Goal: Task Accomplishment & Management: Complete application form

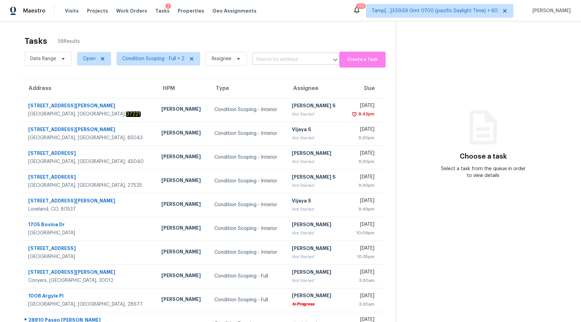
click at [271, 61] on input "text" at bounding box center [286, 59] width 68 height 11
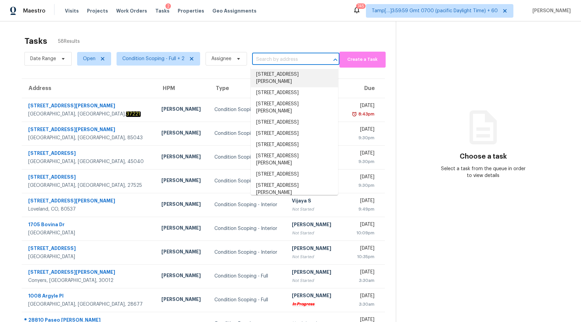
paste input "2091 Ridge Cir Joelton, TN, 37080"
type input "2091 Ridge Cir Joelton, TN, 37080"
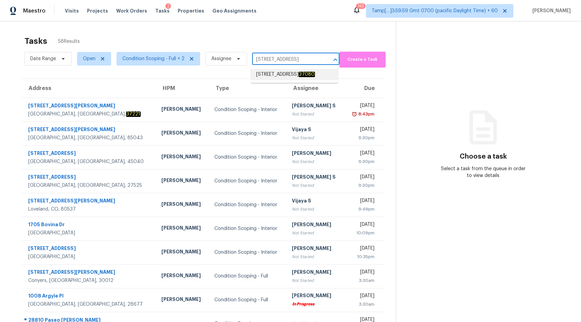
click at [273, 74] on span "2091 Ridge Cir, Joelton, TN 37080" at bounding box center [285, 74] width 59 height 7
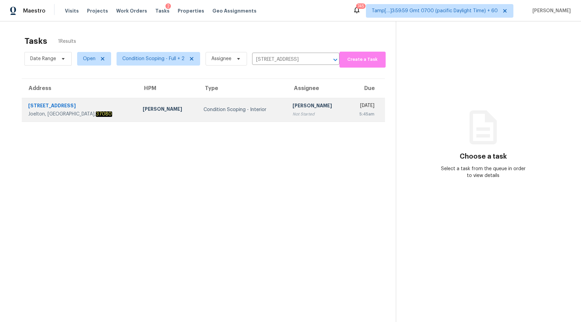
click at [198, 103] on td "Condition Scoping - Interior" at bounding box center [242, 110] width 89 height 24
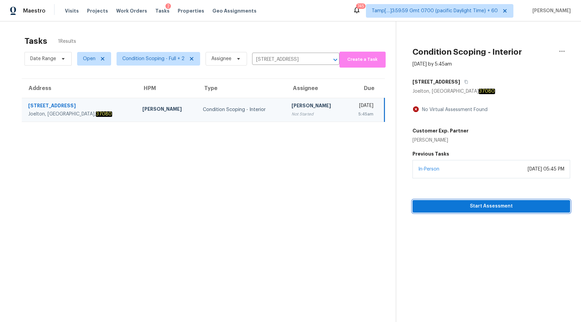
click at [480, 206] on span "Start Assessment" at bounding box center [491, 206] width 147 height 8
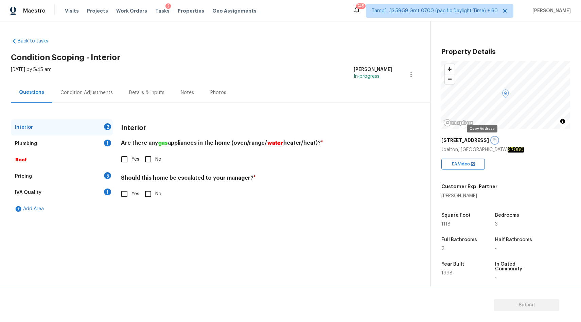
click at [493, 140] on icon "button" at bounding box center [495, 140] width 4 height 4
click at [125, 194] on input "Yes" at bounding box center [124, 194] width 14 height 14
checkbox input "true"
click at [176, 213] on input "text" at bounding box center [256, 211] width 271 height 16
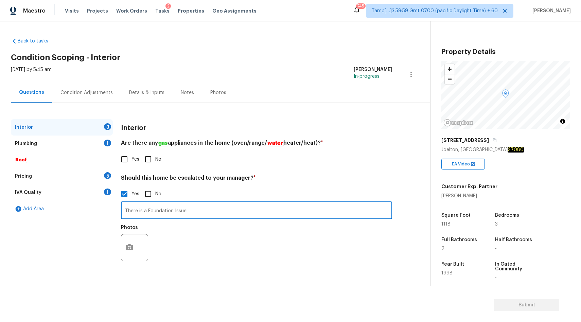
type input "There is a Foundation Issue"
click at [132, 248] on icon "button" at bounding box center [129, 247] width 7 height 6
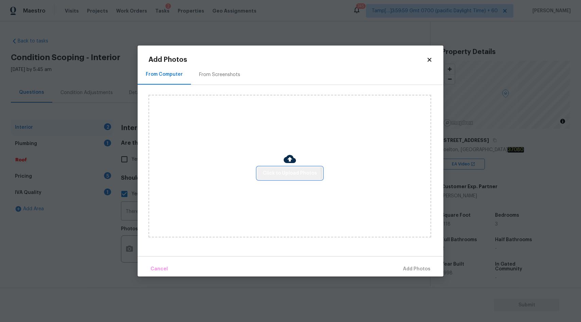
click at [285, 176] on span "Click to Upload Photos" at bounding box center [290, 173] width 54 height 8
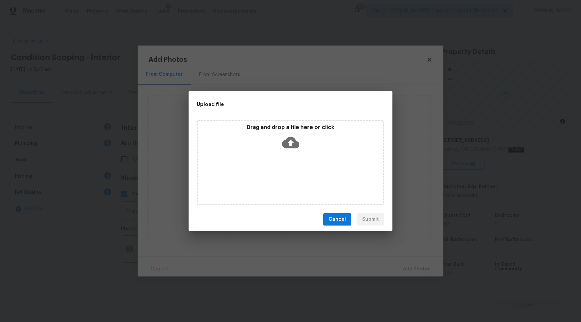
click at [293, 140] on icon at bounding box center [290, 143] width 17 height 12
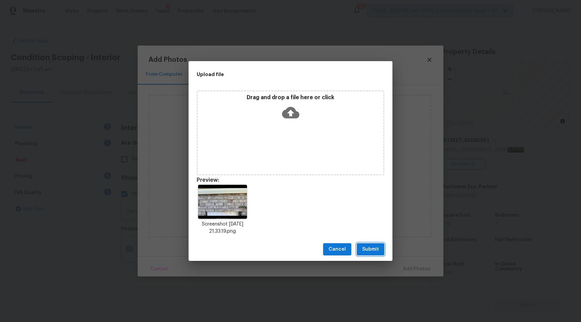
click at [372, 248] on span "Submit" at bounding box center [370, 249] width 17 height 8
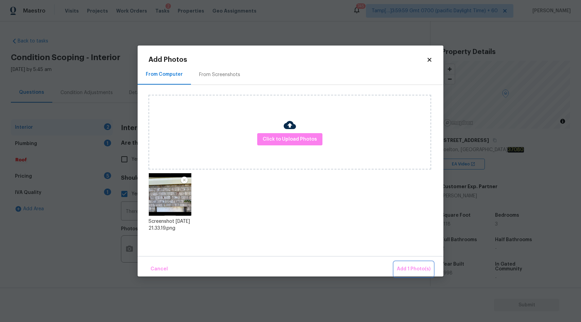
click at [418, 270] on span "Add 1 Photo(s)" at bounding box center [414, 269] width 34 height 8
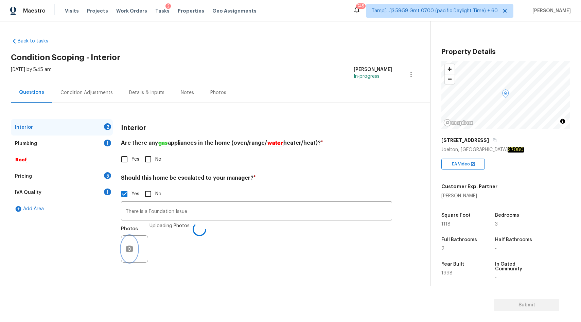
click at [137, 247] on button "button" at bounding box center [129, 249] width 16 height 27
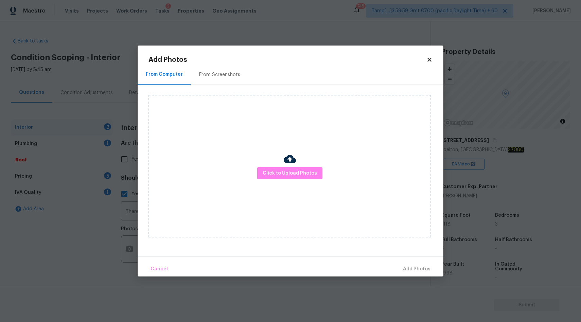
click at [428, 58] on icon at bounding box center [430, 60] width 6 height 6
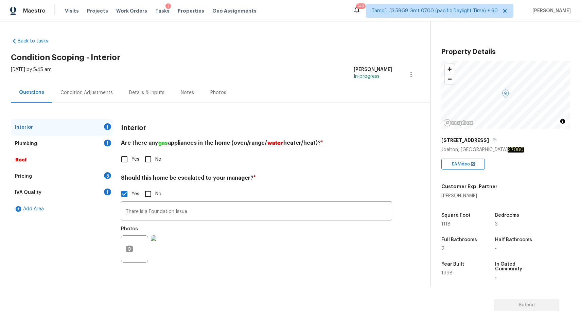
click at [148, 161] on input "No" at bounding box center [148, 159] width 14 height 14
checkbox input "true"
click at [55, 143] on div "Plumbing 1" at bounding box center [62, 144] width 102 height 16
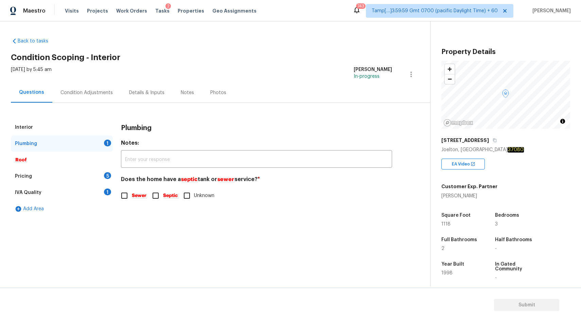
click at [166, 195] on em "Septic" at bounding box center [170, 195] width 15 height 5
click at [163, 195] on input "Septic" at bounding box center [156, 196] width 14 height 14
checkbox input "true"
click at [70, 178] on div "Pricing 5" at bounding box center [62, 176] width 102 height 16
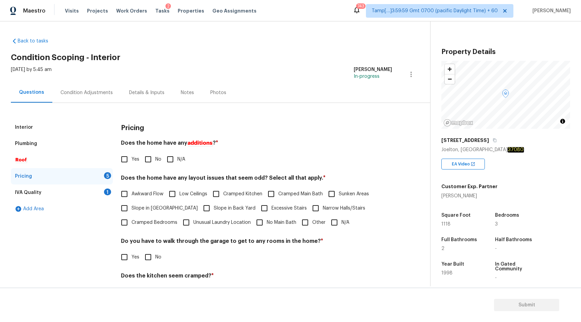
click at [152, 161] on input "No" at bounding box center [148, 159] width 14 height 14
checkbox input "true"
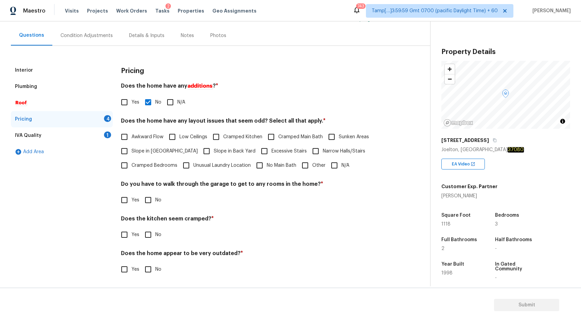
click at [336, 170] on input "N/A" at bounding box center [334, 165] width 14 height 14
checkbox input "true"
click at [150, 201] on input "No" at bounding box center [148, 200] width 14 height 14
checkbox input "true"
click at [153, 237] on input "No" at bounding box center [148, 235] width 14 height 14
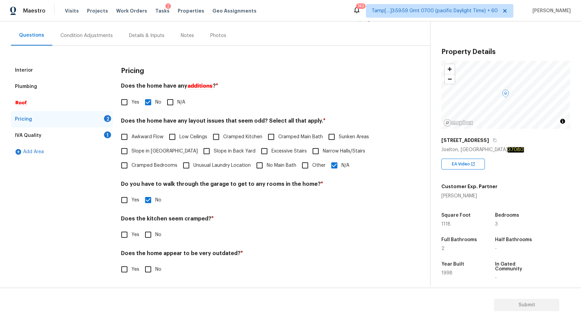
checkbox input "true"
click at [155, 270] on span "No" at bounding box center [158, 269] width 6 height 7
click at [155, 270] on input "No" at bounding box center [148, 269] width 14 height 14
checkbox input "true"
click at [40, 139] on div "IVA Quality 1" at bounding box center [62, 135] width 102 height 16
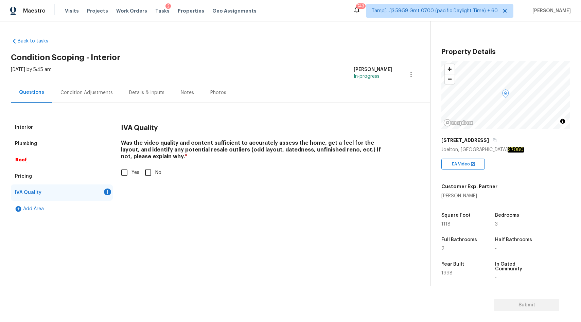
scroll to position [0, 0]
click at [127, 176] on input "Yes" at bounding box center [124, 173] width 14 height 14
checkbox input "true"
click at [79, 98] on div "Condition Adjustments" at bounding box center [86, 93] width 69 height 20
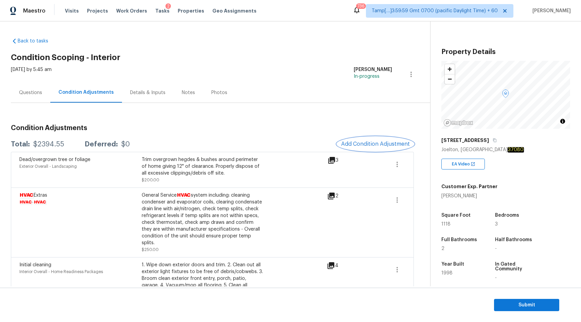
click at [378, 138] on button "Add Condition Adjustment" at bounding box center [375, 144] width 77 height 14
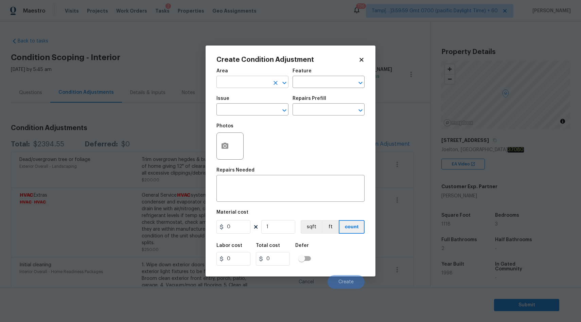
click at [233, 82] on input "text" at bounding box center [243, 83] width 53 height 11
click at [236, 106] on li "Interior Overall" at bounding box center [253, 109] width 72 height 11
type input "Interior Overall"
click at [229, 113] on input "text" at bounding box center [243, 110] width 53 height 11
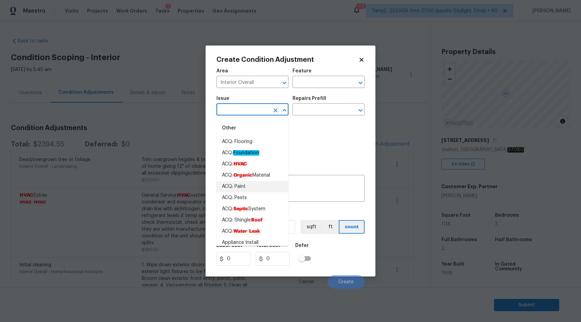
click at [250, 190] on li "ACQ: Paint" at bounding box center [253, 186] width 72 height 11
type input "ACQ: Paint"
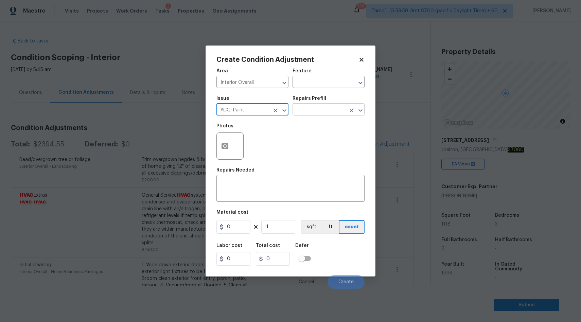
click at [326, 114] on input "text" at bounding box center [319, 110] width 53 height 11
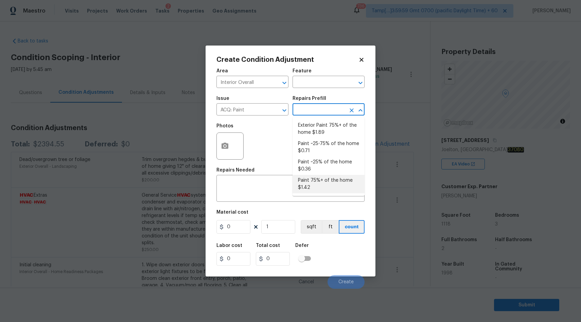
click at [324, 187] on li "Paint 75%+ of the home $1.42" at bounding box center [329, 184] width 72 height 18
type input "Acquisition"
type textarea "Acquisition Scope: 75%+ of the home will likely require interior paint"
type input "1.42"
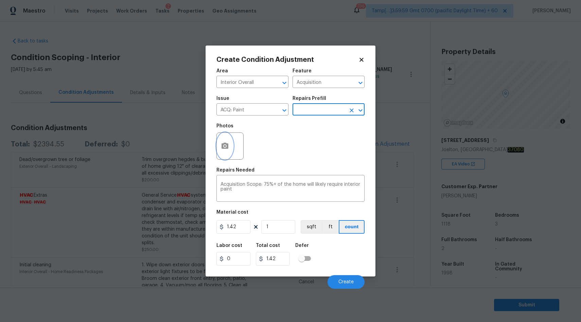
click at [229, 144] on icon "button" at bounding box center [225, 146] width 8 height 8
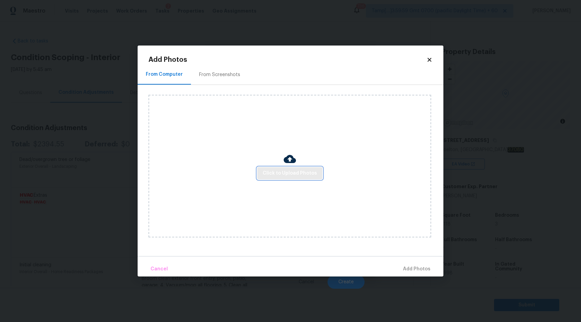
click at [294, 175] on span "Click to Upload Photos" at bounding box center [290, 173] width 54 height 8
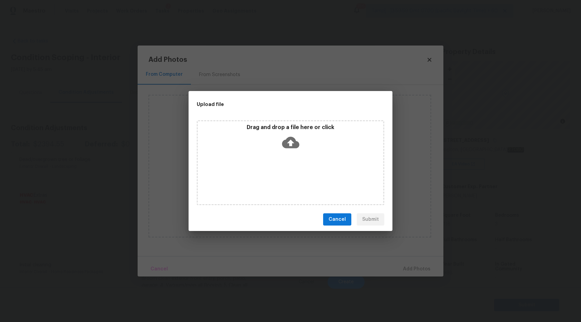
click at [290, 143] on icon at bounding box center [290, 142] width 17 height 17
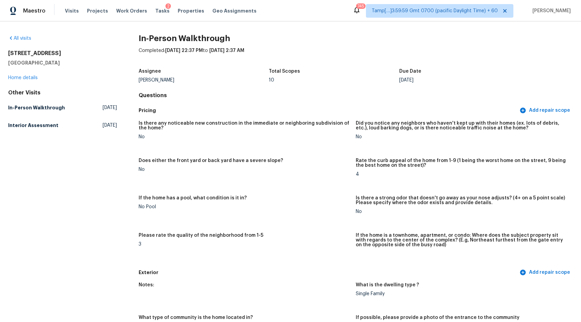
click at [20, 35] on div "All visits" at bounding box center [62, 38] width 109 height 7
click at [21, 37] on link "All visits" at bounding box center [19, 38] width 23 height 5
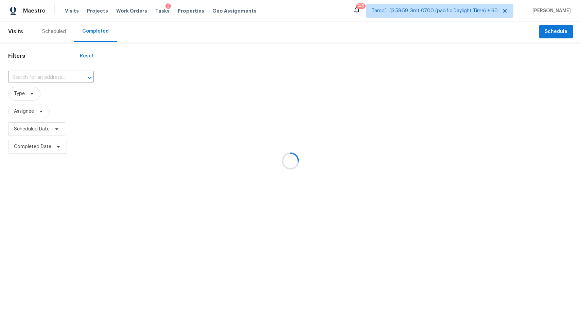
click at [33, 74] on div at bounding box center [290, 161] width 581 height 322
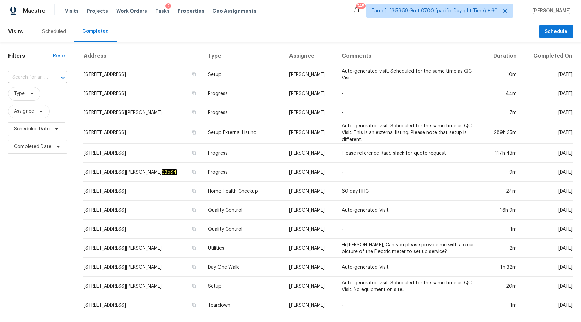
click at [45, 75] on input "text" at bounding box center [28, 77] width 40 height 11
paste input "2091 Ridge Cir, Joelton, TN 37080"
type input "2091 Ridge Cir, Joelton, TN 37080"
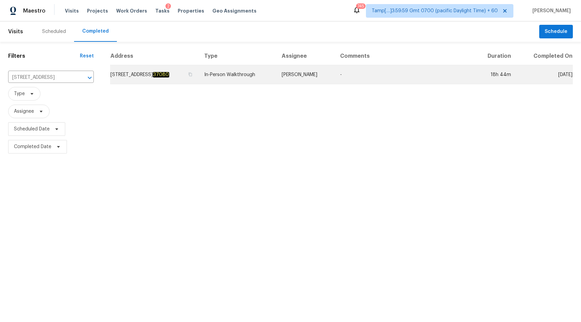
click at [245, 66] on td "In-Person Walkthrough" at bounding box center [238, 74] width 78 height 19
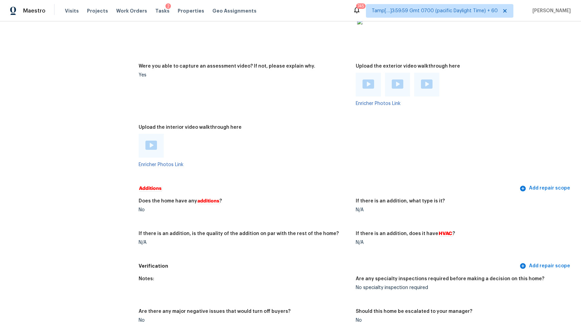
scroll to position [1290, 0]
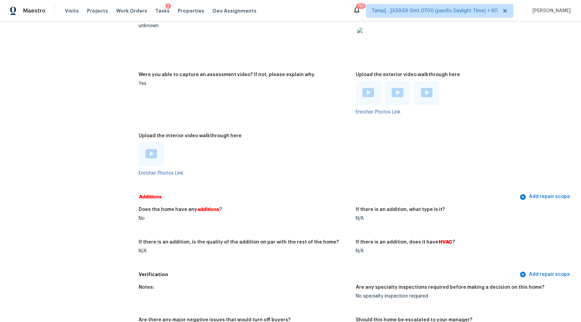
click at [149, 157] on img at bounding box center [152, 153] width 12 height 9
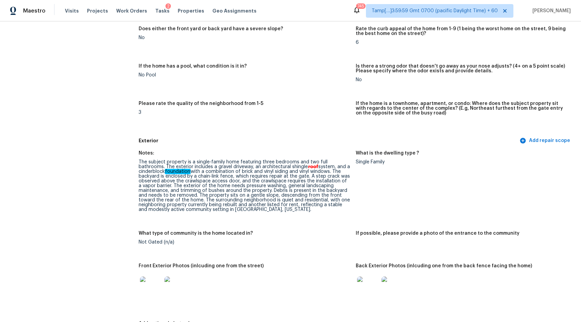
scroll to position [990, 0]
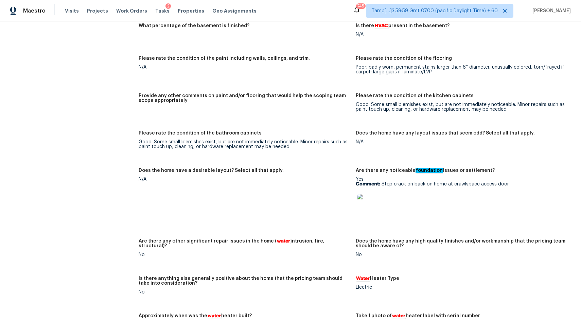
click at [370, 206] on img at bounding box center [368, 205] width 22 height 22
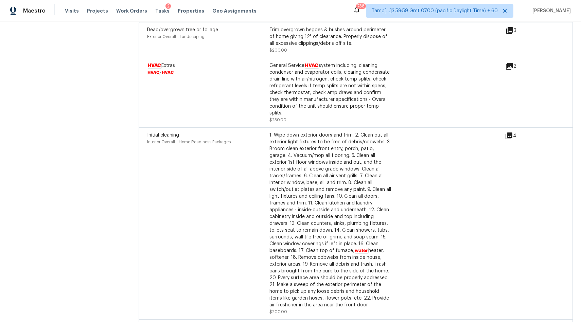
scroll to position [1715, 0]
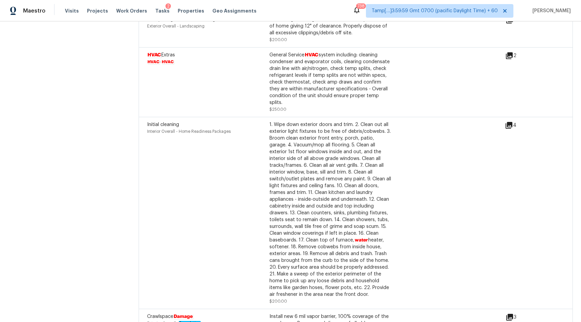
click at [511, 122] on icon at bounding box center [509, 125] width 7 height 7
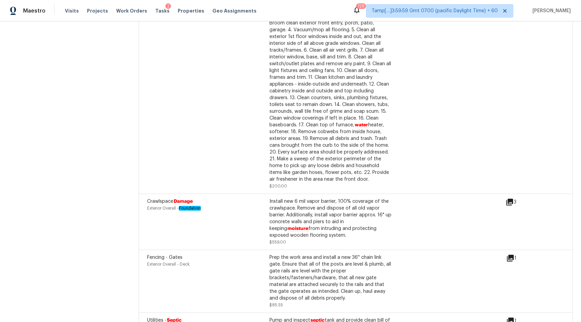
scroll to position [1828, 0]
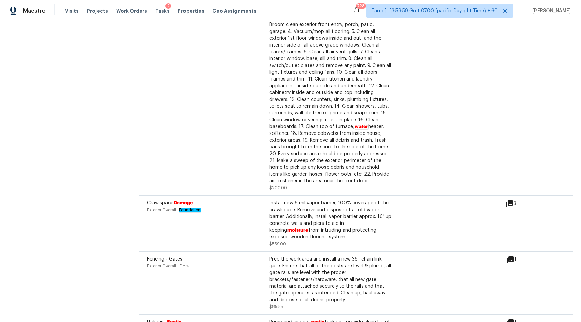
click at [510, 201] on icon at bounding box center [510, 204] width 7 height 7
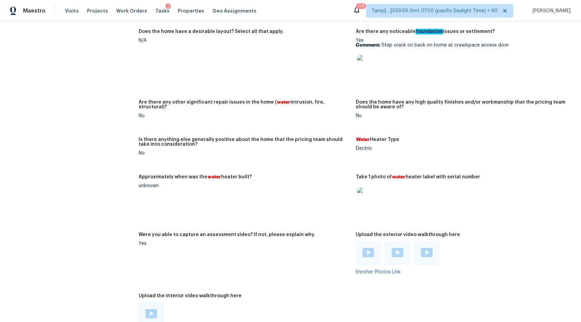
scroll to position [1077, 0]
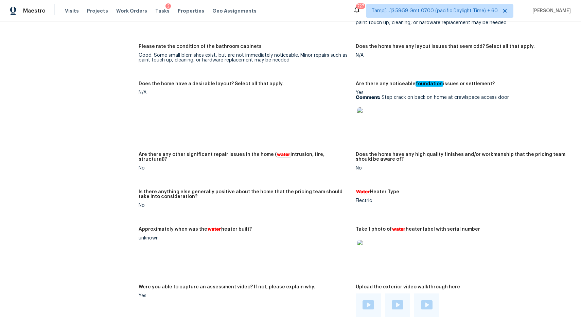
click at [374, 120] on img at bounding box center [368, 118] width 22 height 22
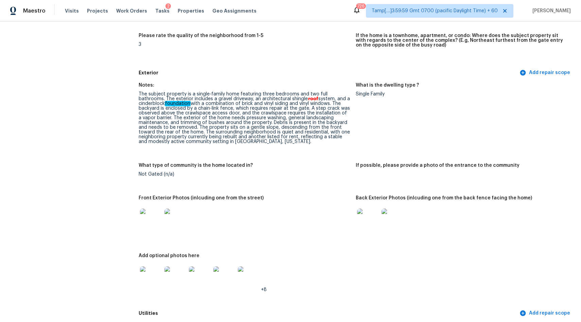
scroll to position [0, 0]
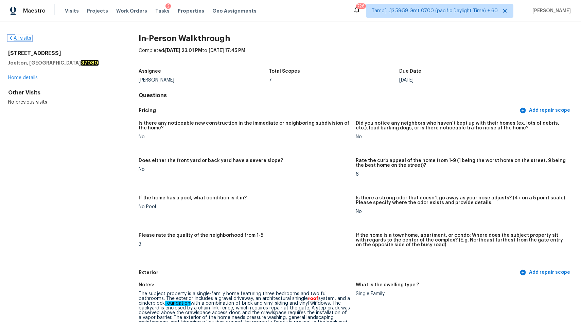
click at [21, 40] on link "All visits" at bounding box center [19, 38] width 23 height 5
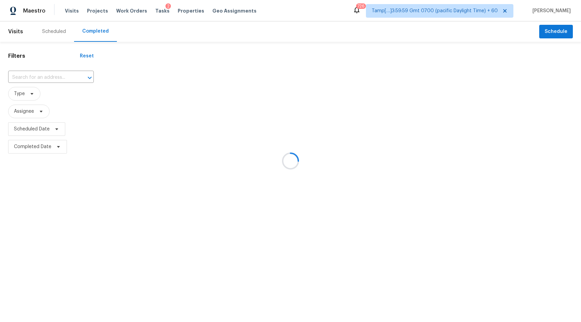
click at [38, 79] on div at bounding box center [290, 161] width 581 height 322
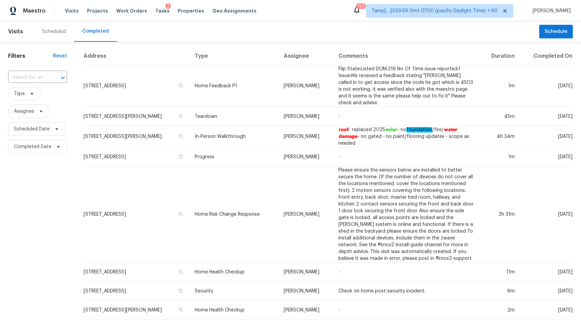
click at [47, 77] on div "​" at bounding box center [37, 77] width 59 height 11
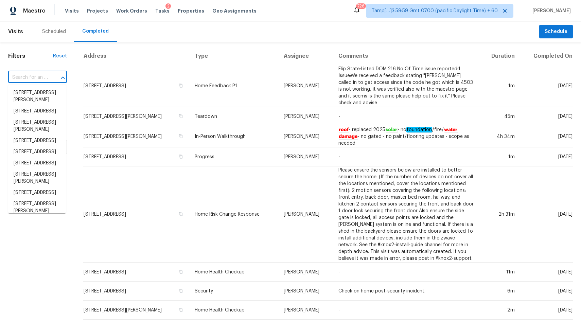
paste input "953 Meadow Rock Dr, Stone Mountain, GA 30083"
type input "953 Meadow Rock Dr, Stone Mountain, GA 30083"
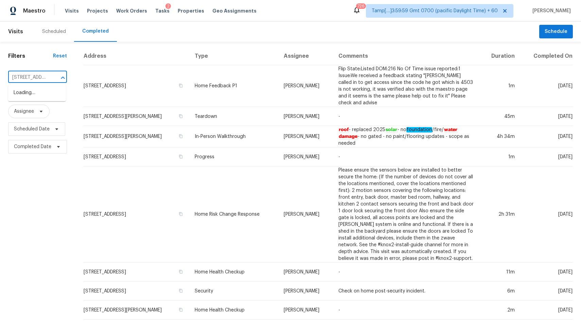
scroll to position [0, 76]
click at [32, 96] on li "953 Meadow Rock Dr, Stone Mountain, GA 30083" at bounding box center [37, 92] width 58 height 11
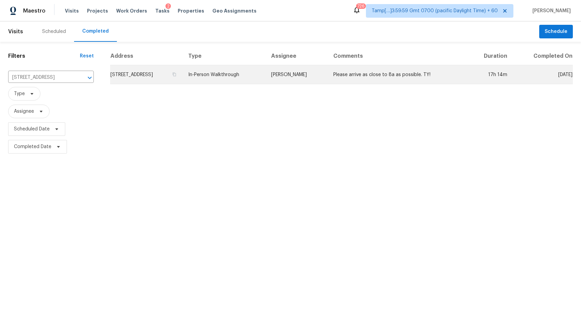
click at [266, 82] on td "In-Person Walkthrough" at bounding box center [224, 74] width 83 height 19
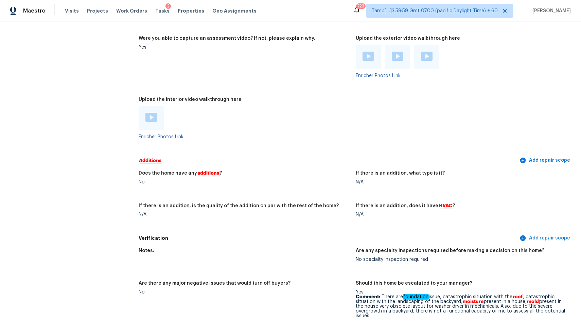
scroll to position [1644, 0]
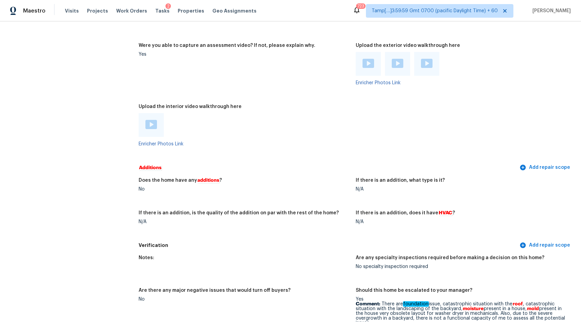
click at [151, 120] on img at bounding box center [152, 124] width 12 height 9
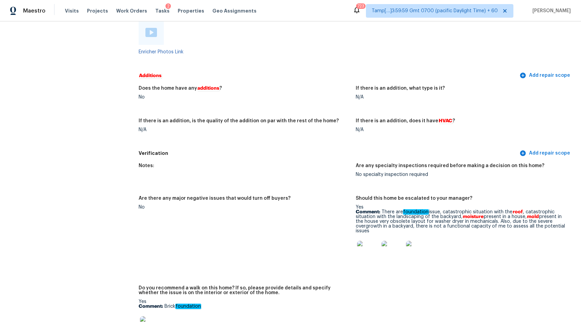
scroll to position [1739, 0]
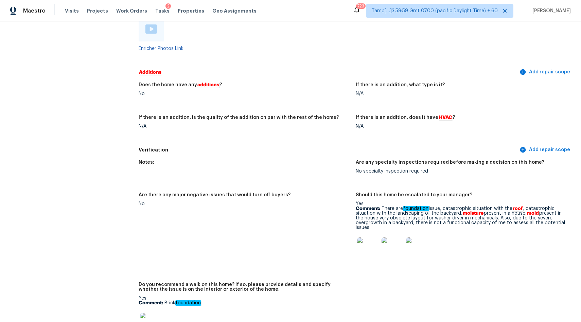
click at [358, 238] on img at bounding box center [368, 249] width 22 height 22
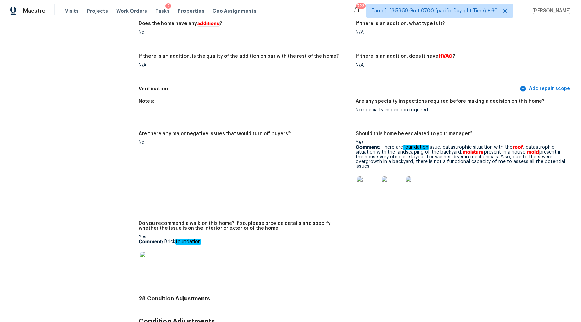
scroll to position [1812, 0]
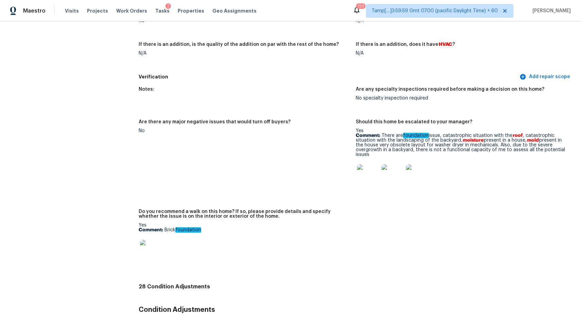
click at [148, 246] on img at bounding box center [151, 251] width 22 height 22
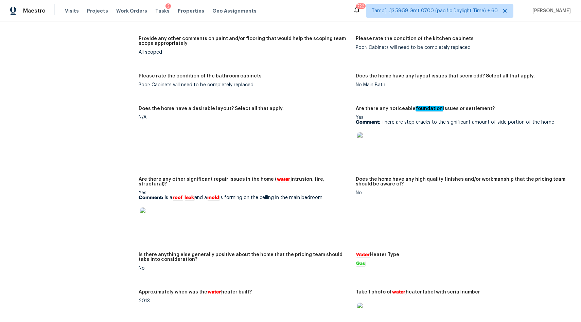
scroll to position [1344, 0]
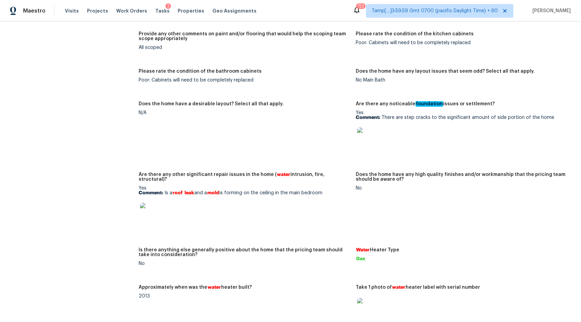
click at [368, 139] on img at bounding box center [368, 138] width 22 height 22
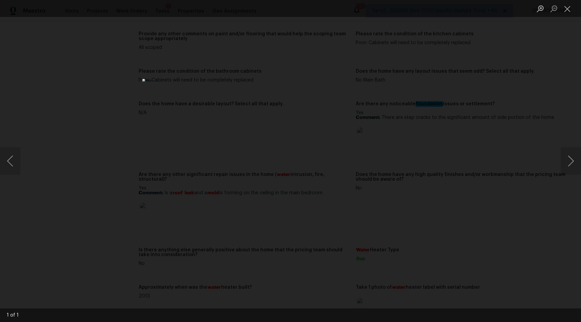
click at [93, 158] on div "Lightbox" at bounding box center [290, 161] width 581 height 322
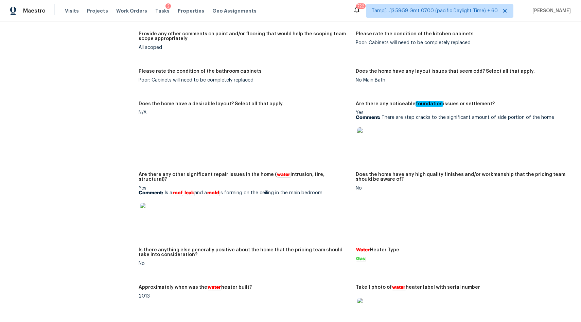
click at [369, 139] on img at bounding box center [368, 138] width 22 height 22
click at [150, 205] on img at bounding box center [151, 214] width 22 height 22
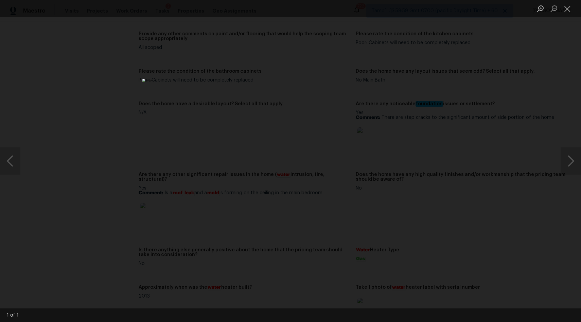
click at [39, 135] on div "Lightbox" at bounding box center [290, 161] width 581 height 322
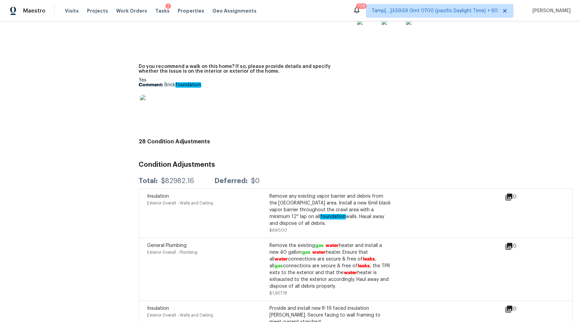
scroll to position [1958, 0]
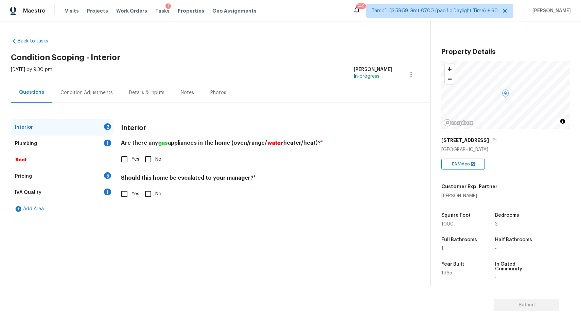
click at [131, 158] on input "Yes" at bounding box center [124, 159] width 14 height 14
checkbox input "true"
click at [131, 198] on input "Yes" at bounding box center [124, 194] width 14 height 14
checkbox input "true"
click at [140, 213] on input "text" at bounding box center [256, 211] width 271 height 16
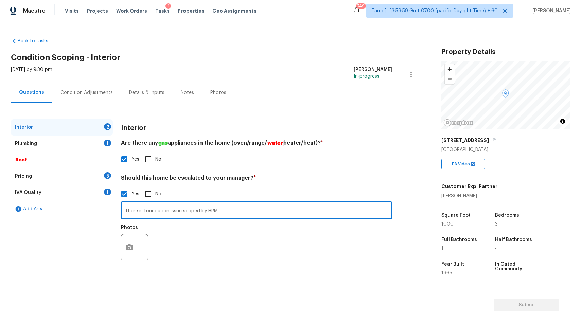
type input "There is foundation issue scoped by HPM"
click at [129, 248] on icon "button" at bounding box center [129, 248] width 8 height 8
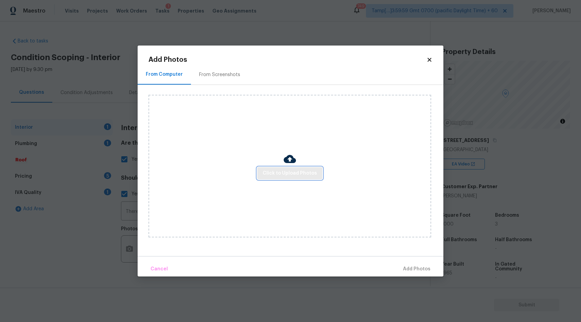
click at [286, 169] on span "Click to Upload Photos" at bounding box center [290, 173] width 54 height 8
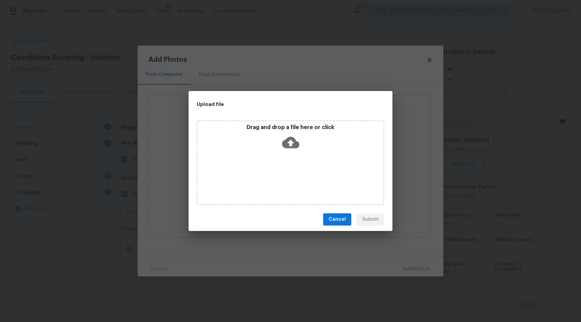
click at [287, 143] on icon at bounding box center [290, 143] width 17 height 12
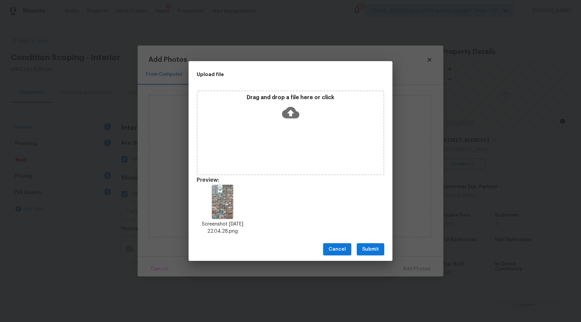
click at [378, 249] on span "Submit" at bounding box center [370, 249] width 17 height 8
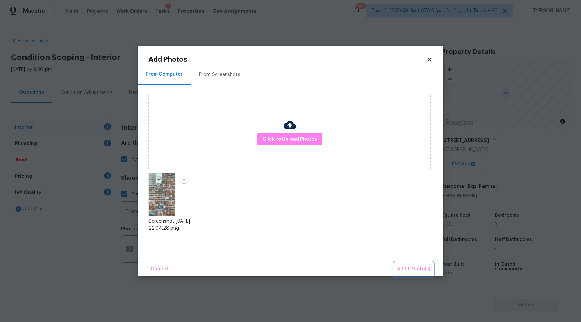
click at [415, 267] on span "Add 1 Photo(s)" at bounding box center [414, 269] width 34 height 8
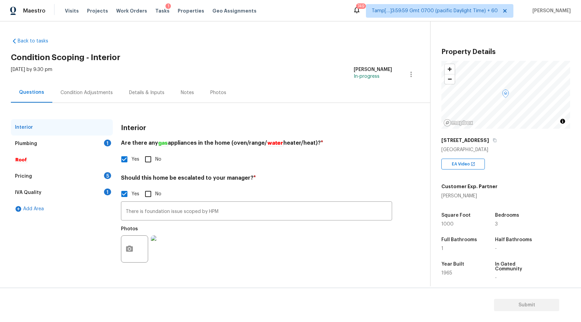
click at [64, 144] on div "Plumbing 1" at bounding box center [62, 144] width 102 height 16
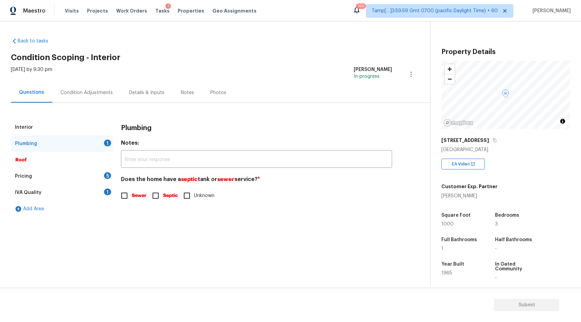
click at [135, 201] on label "Sewer" at bounding box center [132, 196] width 30 height 14
click at [132, 201] on input "Sewer" at bounding box center [124, 196] width 14 height 14
checkbox input "true"
click at [95, 173] on div "Pricing 5" at bounding box center [62, 176] width 102 height 16
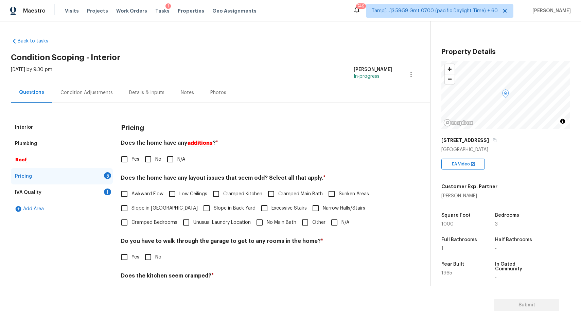
click at [152, 156] on input "No" at bounding box center [148, 159] width 14 height 14
checkbox input "true"
click at [275, 221] on span "No Main Bath" at bounding box center [282, 222] width 30 height 7
click at [267, 221] on input "No Main Bath" at bounding box center [260, 223] width 14 height 14
checkbox input "true"
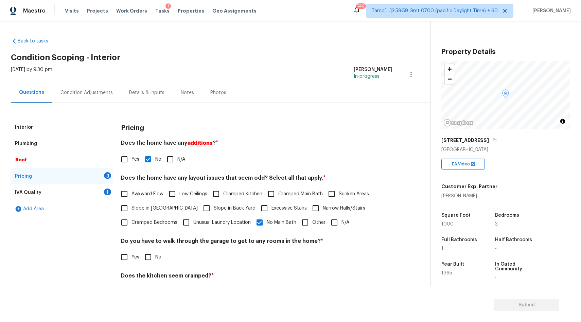
click at [157, 253] on label "No" at bounding box center [151, 257] width 20 height 14
click at [155, 253] on input "No" at bounding box center [148, 257] width 14 height 14
checkbox input "true"
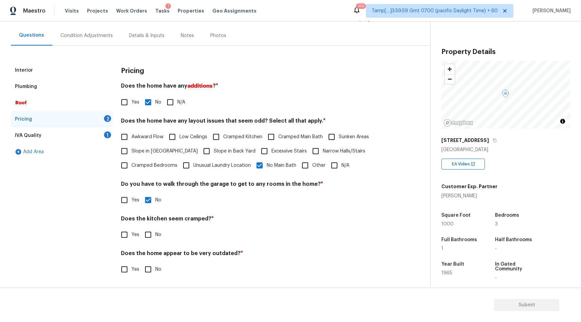
click at [139, 237] on div "Yes No" at bounding box center [256, 235] width 271 height 14
click at [147, 235] on input "No" at bounding box center [148, 235] width 14 height 14
checkbox input "true"
click at [149, 264] on input "No" at bounding box center [148, 269] width 14 height 14
checkbox input "true"
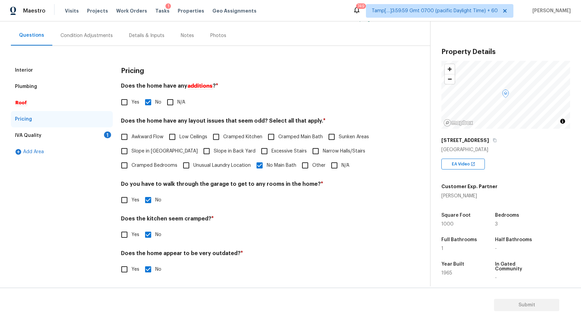
click at [86, 135] on div "IVA Quality 1" at bounding box center [62, 135] width 102 height 16
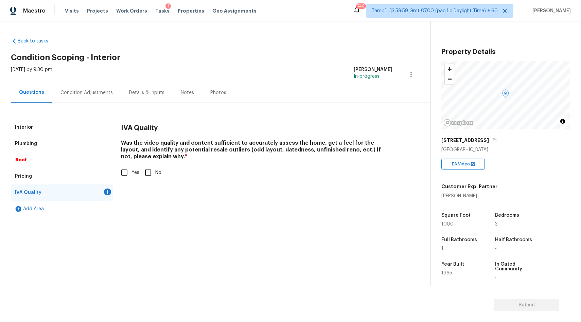
click at [130, 173] on input "Yes" at bounding box center [124, 173] width 14 height 14
checkbox input "true"
click at [42, 181] on div "Pricing" at bounding box center [62, 176] width 102 height 16
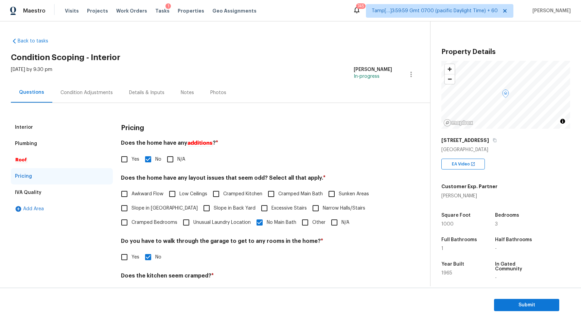
scroll to position [57, 0]
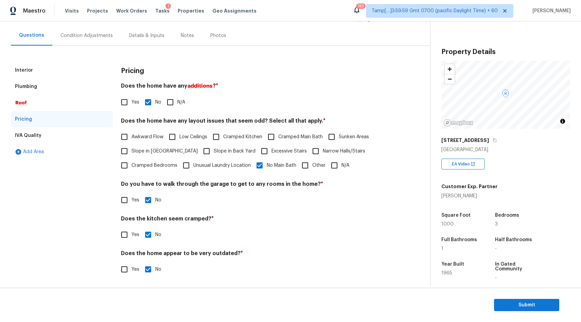
click at [127, 272] on input "Yes" at bounding box center [124, 269] width 14 height 14
checkbox input "true"
checkbox input "false"
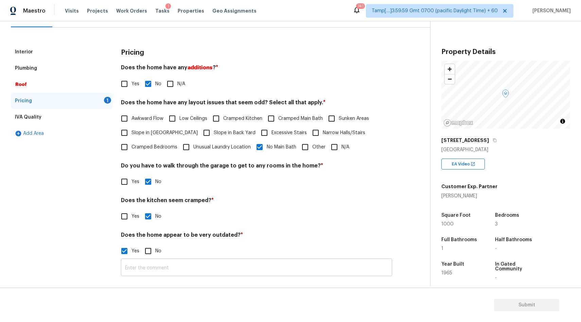
click at [164, 268] on input "text" at bounding box center [256, 268] width 271 height 16
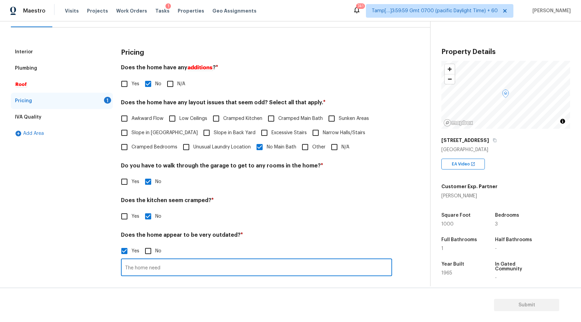
type input "The home need"
click at [67, 72] on div "Plumbing" at bounding box center [62, 68] width 102 height 16
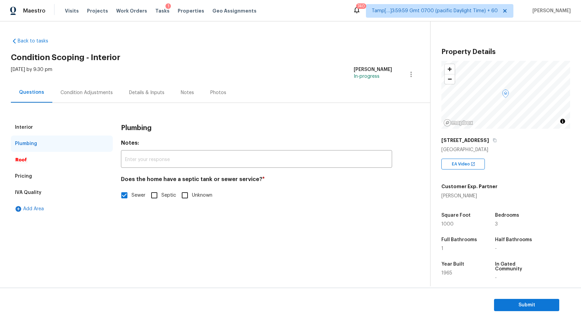
scroll to position [0, 0]
click at [69, 177] on div "Pricing 1" at bounding box center [62, 176] width 102 height 16
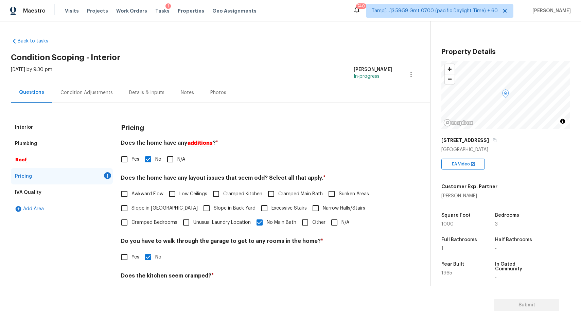
scroll to position [75, 0]
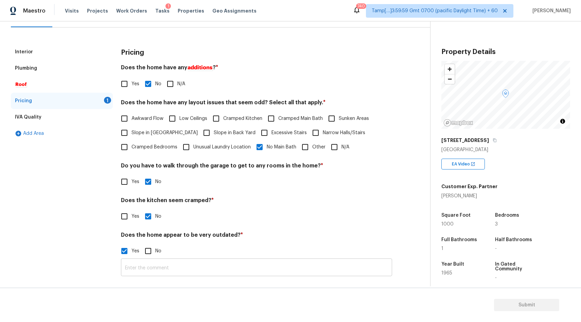
click at [206, 268] on input "text" at bounding box center [256, 268] width 271 height 16
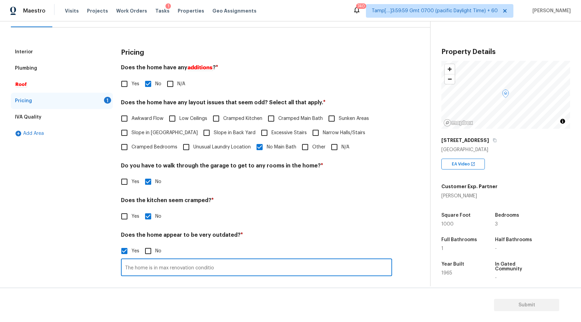
type input "The home is in max renovation condition"
click at [67, 69] on div "Plumbing" at bounding box center [62, 68] width 102 height 16
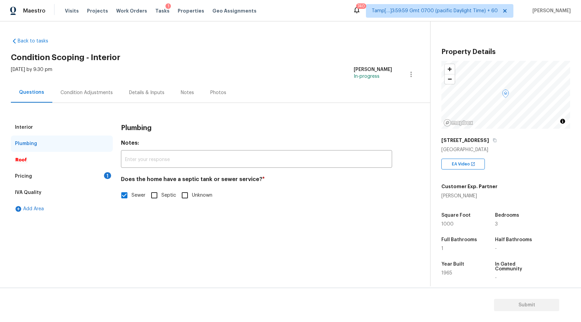
scroll to position [0, 0]
click at [72, 90] on div "Condition Adjustments" at bounding box center [87, 92] width 52 height 7
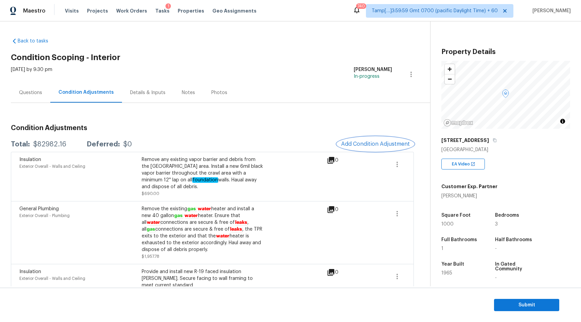
click at [363, 142] on span "Add Condition Adjustment" at bounding box center [375, 144] width 69 height 6
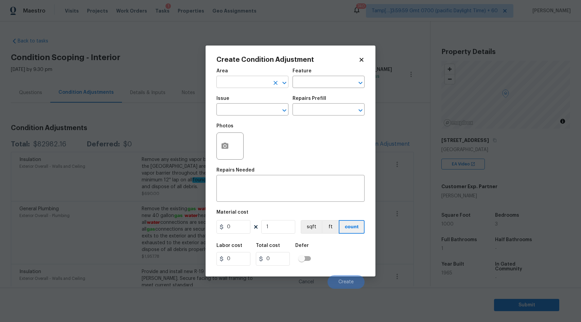
click at [256, 81] on input "text" at bounding box center [243, 83] width 53 height 11
click at [248, 116] on ul "Interior Addition Interior Overall" at bounding box center [253, 104] width 72 height 28
click at [245, 109] on li "Interior Overall" at bounding box center [253, 109] width 72 height 11
type input "Interior Overall"
click at [241, 110] on input "text" at bounding box center [243, 110] width 53 height 11
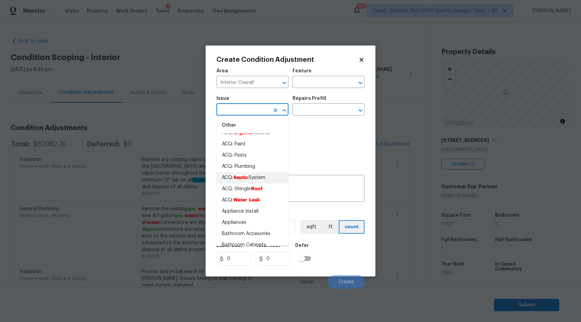
scroll to position [49, 0]
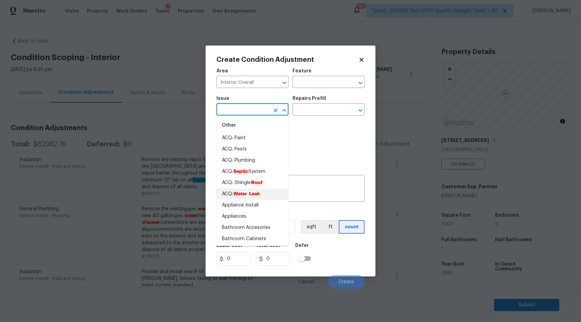
click at [251, 194] on em "Leak" at bounding box center [255, 193] width 12 height 5
type input "ACQ: Water Leak"
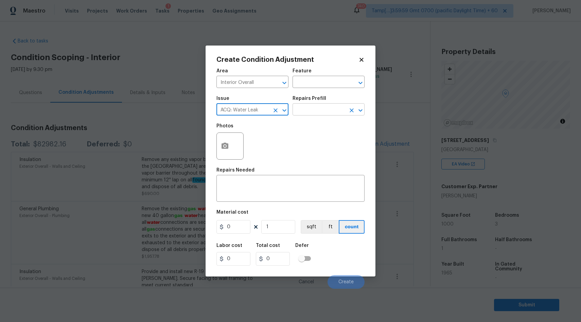
click at [311, 107] on input "text" at bounding box center [319, 110] width 53 height 11
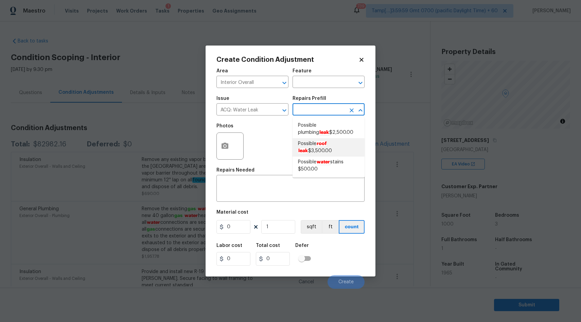
click at [319, 145] on em "roof" at bounding box center [322, 143] width 11 height 5
type input "Acquisition"
type textarea "Acquisition Scope: Possible roof leak"
type input "3500"
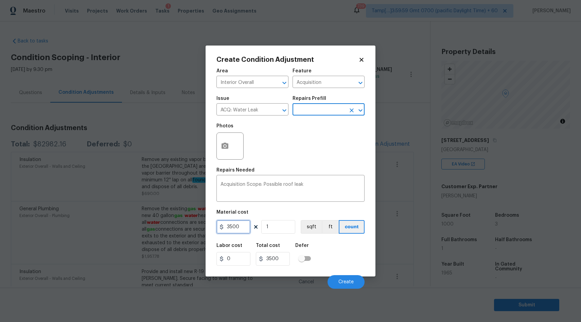
click at [231, 227] on input "3500" at bounding box center [234, 227] width 34 height 14
type input "2500"
click at [230, 150] on button "button" at bounding box center [225, 146] width 16 height 27
type input "2500"
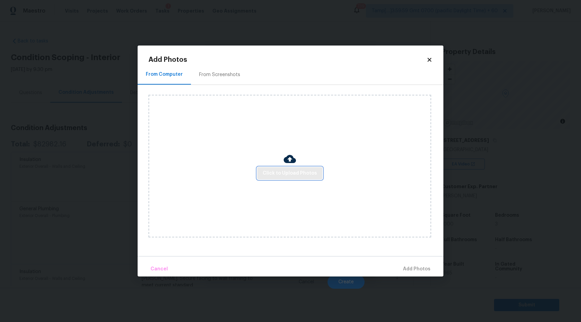
click at [277, 172] on span "Click to Upload Photos" at bounding box center [290, 173] width 54 height 8
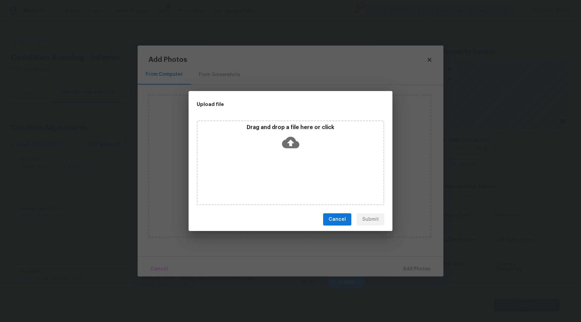
click at [292, 141] on icon at bounding box center [290, 142] width 17 height 17
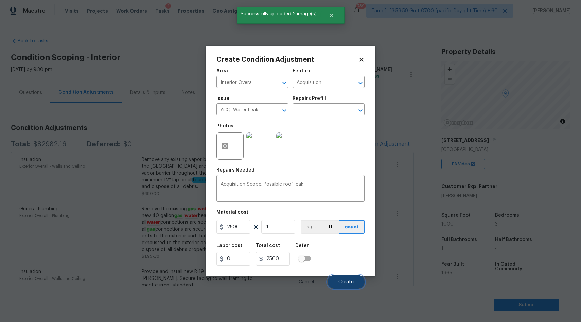
click at [340, 283] on span "Create" at bounding box center [346, 282] width 15 height 5
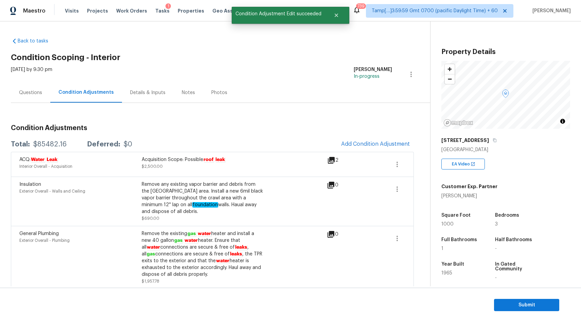
click at [37, 94] on div "Questions" at bounding box center [30, 92] width 23 height 7
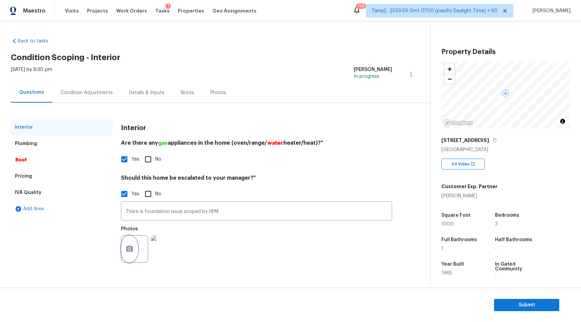
click at [126, 250] on icon "button" at bounding box center [129, 249] width 8 height 8
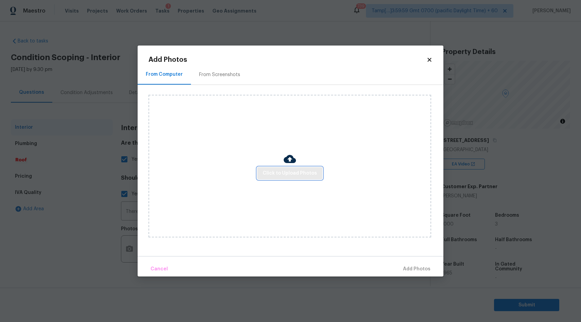
click at [285, 176] on span "Click to Upload Photos" at bounding box center [290, 173] width 54 height 8
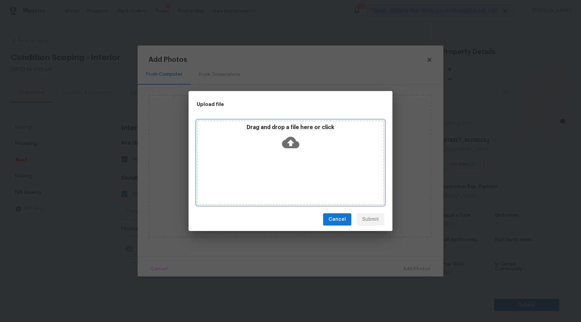
click at [293, 142] on icon at bounding box center [290, 142] width 17 height 17
